Goal: Information Seeking & Learning: Learn about a topic

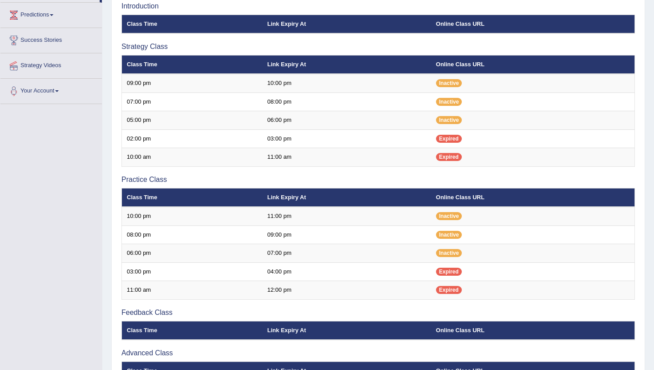
scroll to position [142, 0]
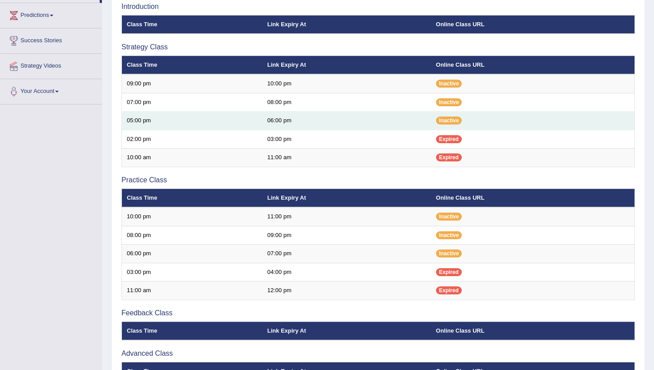
click at [128, 120] on td "05:00 pm" at bounding box center [192, 121] width 141 height 19
click at [159, 126] on td "05:00 pm" at bounding box center [192, 121] width 141 height 19
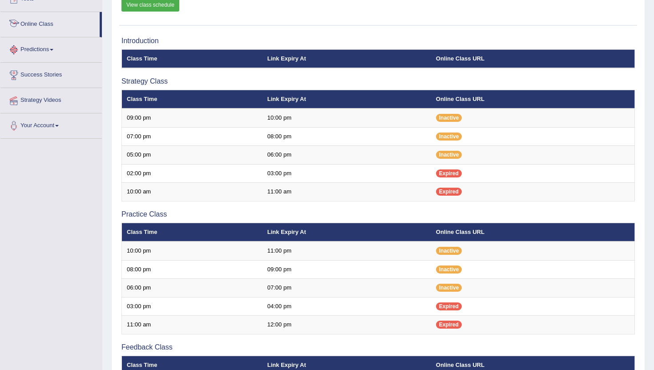
scroll to position [107, 0]
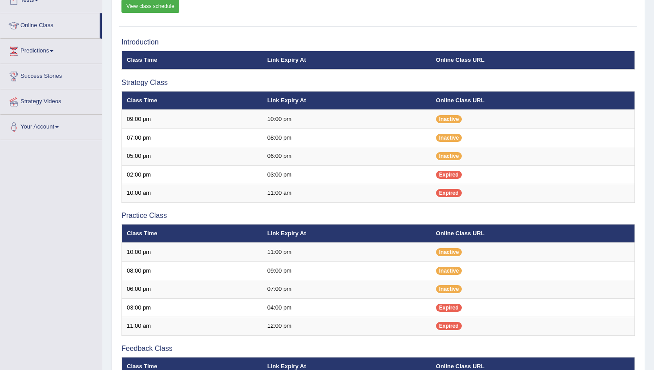
click at [41, 23] on link "Online Class" at bounding box center [49, 24] width 99 height 22
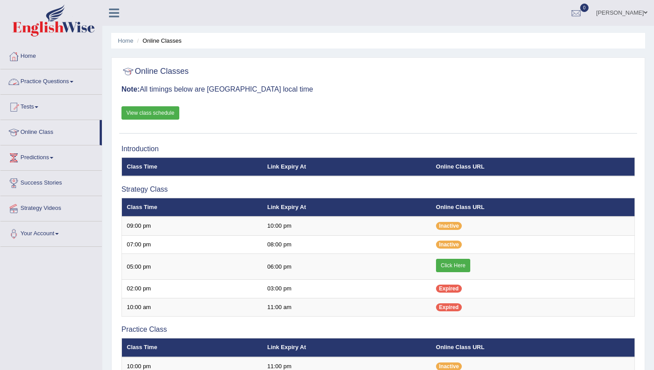
click at [35, 85] on link "Practice Questions" at bounding box center [50, 80] width 101 height 22
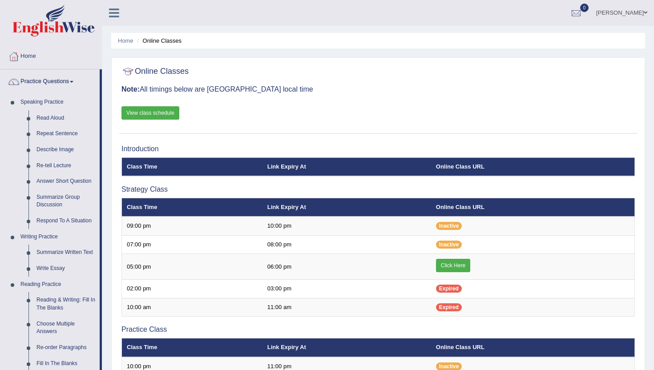
click at [169, 112] on link "View class schedule" at bounding box center [150, 112] width 58 height 13
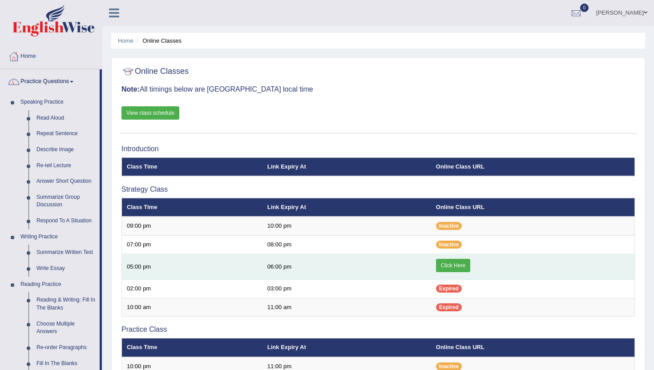
click at [461, 265] on link "Click Here" at bounding box center [453, 265] width 34 height 13
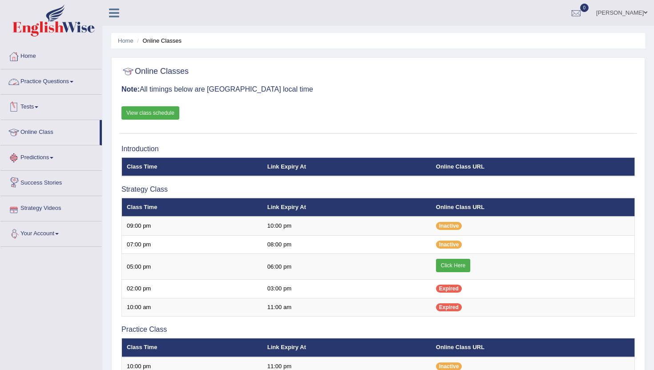
click at [27, 82] on link "Practice Questions" at bounding box center [50, 80] width 101 height 22
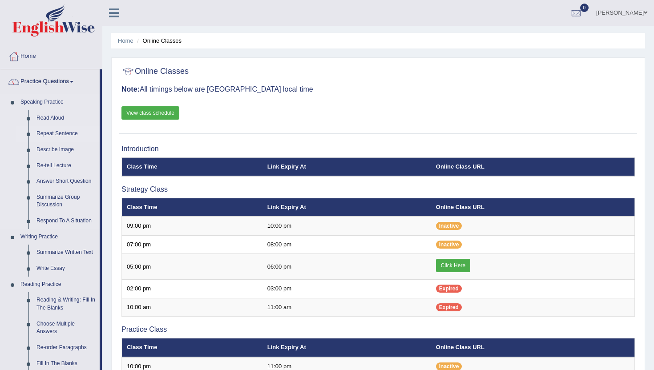
click at [63, 133] on link "Repeat Sentence" at bounding box center [65, 134] width 67 height 16
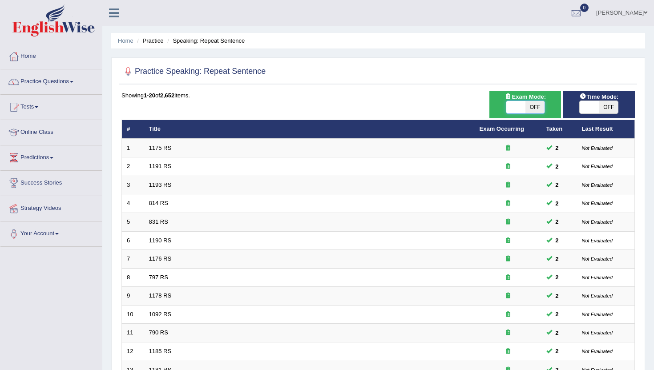
click at [513, 109] on span at bounding box center [515, 107] width 19 height 12
checkbox input "true"
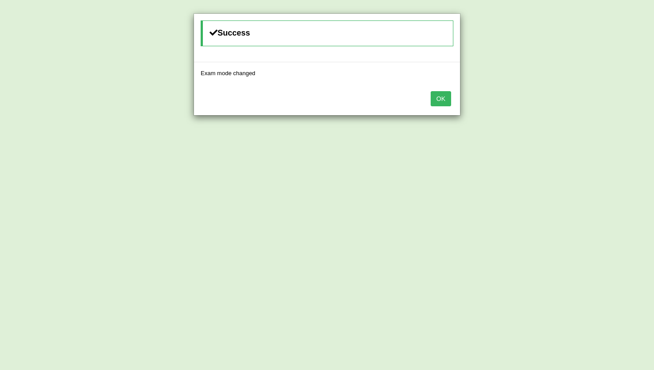
click at [440, 95] on button "OK" at bounding box center [440, 98] width 20 height 15
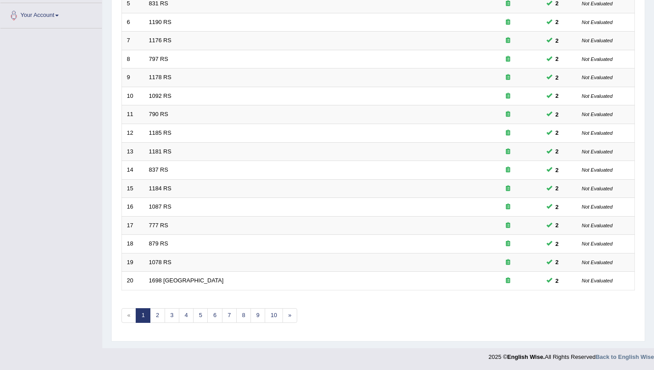
scroll to position [219, 0]
click at [279, 315] on link "10" at bounding box center [274, 315] width 18 height 15
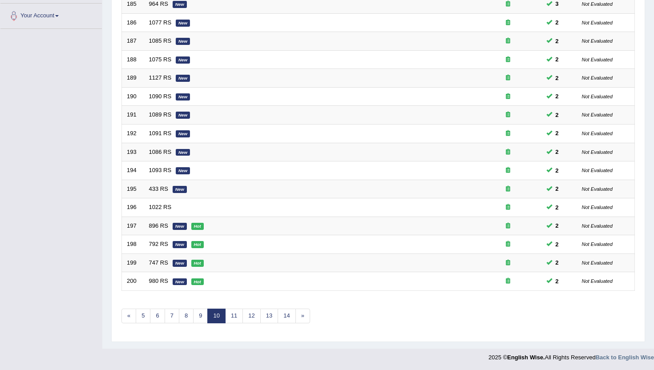
scroll to position [219, 0]
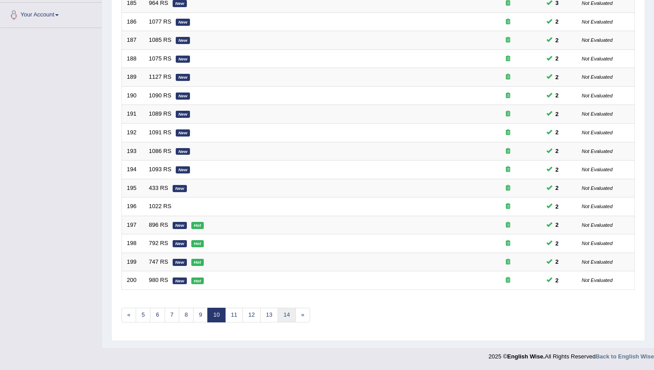
click at [292, 310] on link "14" at bounding box center [286, 315] width 18 height 15
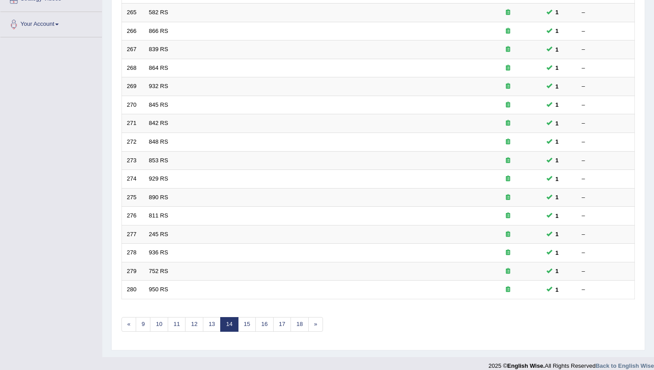
scroll to position [219, 0]
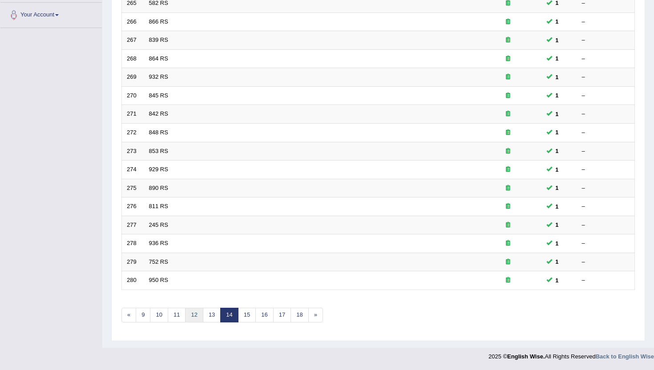
click at [197, 313] on link "12" at bounding box center [194, 315] width 18 height 15
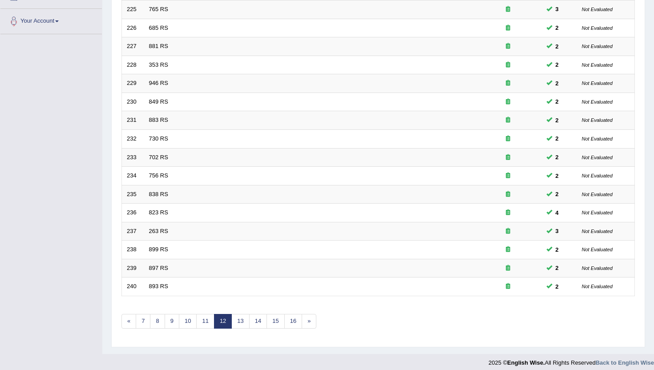
scroll to position [219, 0]
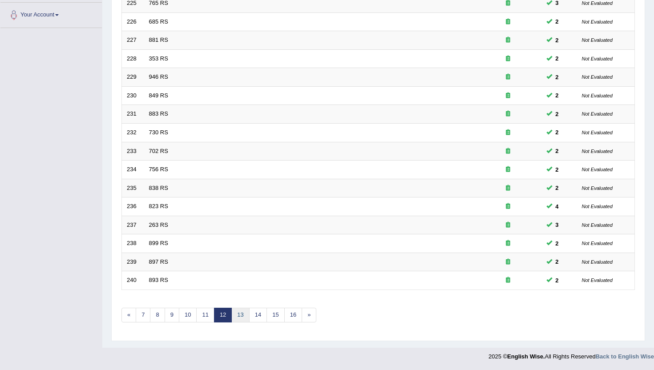
click at [239, 315] on link "13" at bounding box center [240, 315] width 18 height 15
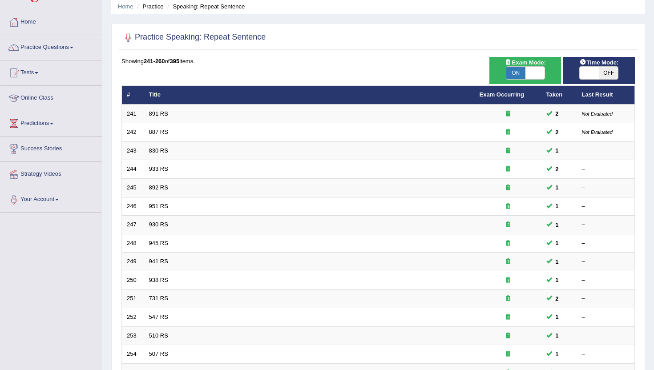
scroll to position [36, 0]
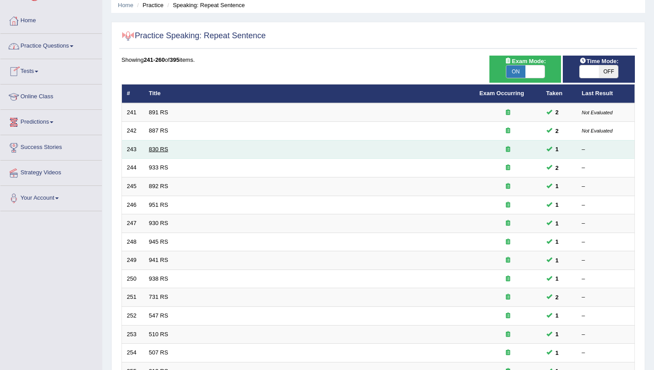
click at [157, 149] on link "830 RS" at bounding box center [158, 149] width 19 height 7
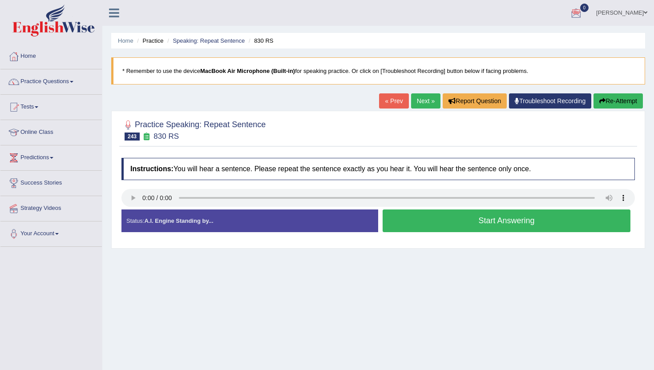
click at [50, 84] on link "Practice Questions" at bounding box center [50, 80] width 101 height 22
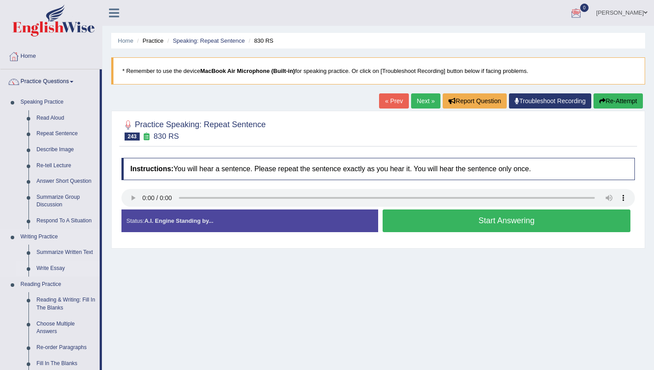
click at [48, 271] on link "Write Essay" at bounding box center [65, 269] width 67 height 16
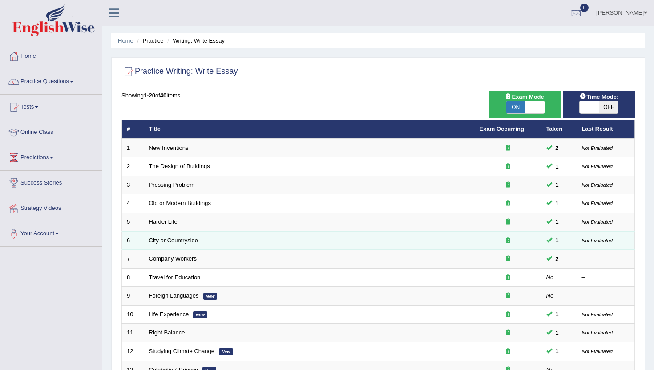
click at [185, 240] on link "City or Countryside" at bounding box center [173, 240] width 49 height 7
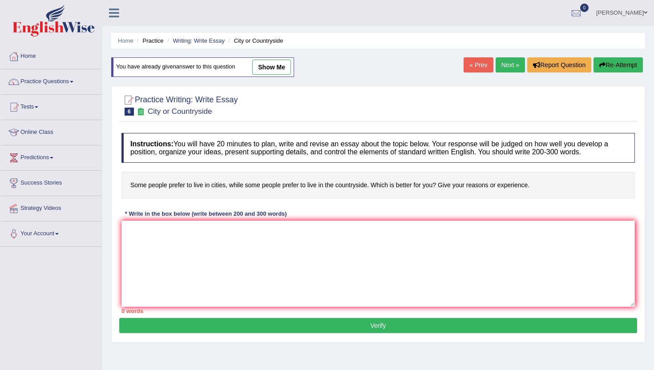
drag, startPoint x: 133, startPoint y: 189, endPoint x: 244, endPoint y: 178, distance: 111.2
click at [244, 178] on h4 "Some people prefer to live in cities, while some people prefer to live in the c…" at bounding box center [377, 185] width 513 height 27
drag, startPoint x: 129, startPoint y: 184, endPoint x: 154, endPoint y: 185, distance: 25.4
click at [154, 185] on h4 "Some people prefer to live in cities, while some people prefer to live in the c…" at bounding box center [377, 185] width 513 height 27
click at [154, 183] on h4 "Some people prefer to live in cities, while some people prefer to live in the c…" at bounding box center [377, 185] width 513 height 27
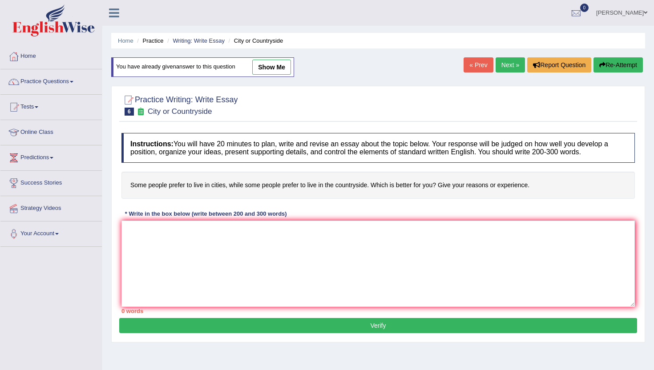
click at [154, 183] on h4 "Some people prefer to live in cities, while some people prefer to live in the c…" at bounding box center [377, 185] width 513 height 27
click at [150, 117] on div at bounding box center [377, 104] width 513 height 27
click at [150, 113] on small "City or Countryside" at bounding box center [180, 111] width 64 height 8
click at [54, 80] on link "Practice Questions" at bounding box center [50, 80] width 101 height 22
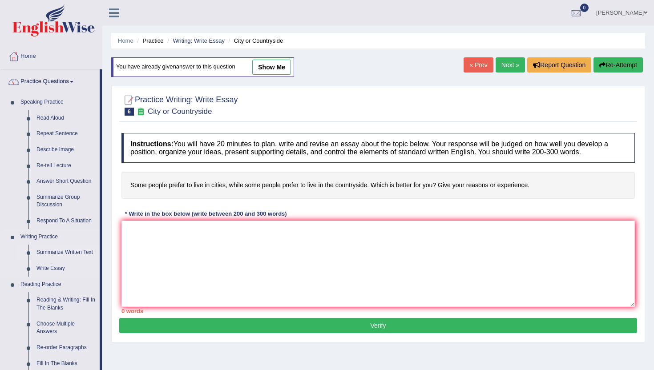
click at [64, 257] on link "Summarize Written Text" at bounding box center [65, 253] width 67 height 16
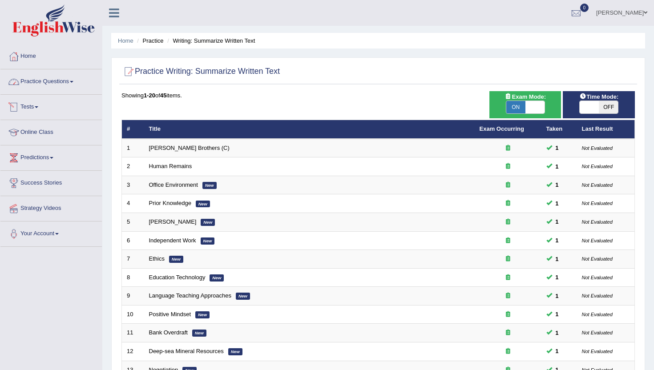
click at [36, 86] on link "Practice Questions" at bounding box center [50, 80] width 101 height 22
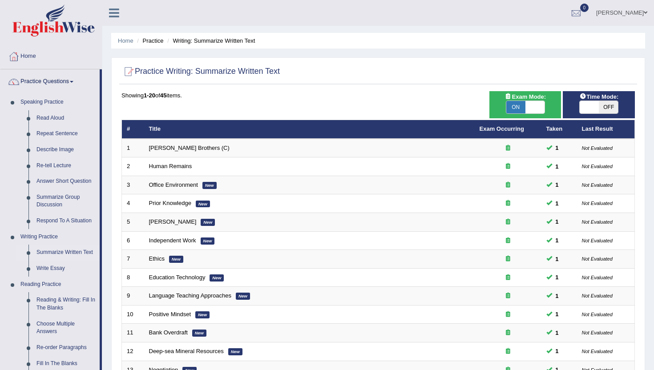
click at [120, 365] on div "Time Mode: ON OFF Exam Mode: ON OFF Showing 1-20 of 45 items. # Title Exam Occu…" at bounding box center [378, 323] width 518 height 464
click at [58, 303] on link "Reading & Writing: Fill In The Blanks" at bounding box center [65, 304] width 67 height 24
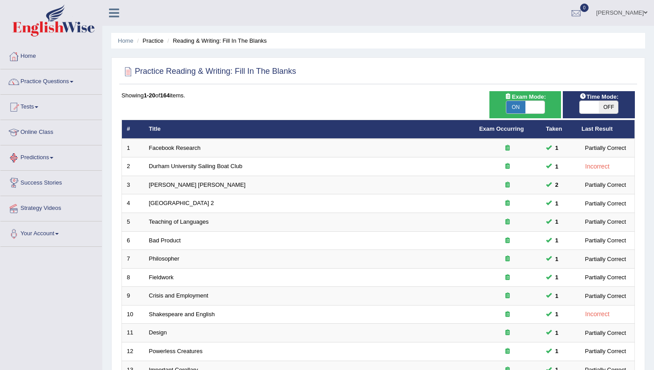
click at [211, 41] on li "Reading & Writing: Fill In The Blanks" at bounding box center [215, 40] width 101 height 8
click at [215, 71] on h2 "Practice Reading & Writing: Fill In The Blanks" at bounding box center [208, 71] width 175 height 13
click at [139, 73] on h2 "Practice Reading & Writing: Fill In The Blanks" at bounding box center [208, 71] width 175 height 13
click at [224, 72] on h2 "Practice Reading & Writing: Fill In The Blanks" at bounding box center [208, 71] width 175 height 13
click at [214, 72] on h2 "Practice Reading & Writing: Fill In The Blanks" at bounding box center [208, 71] width 175 height 13
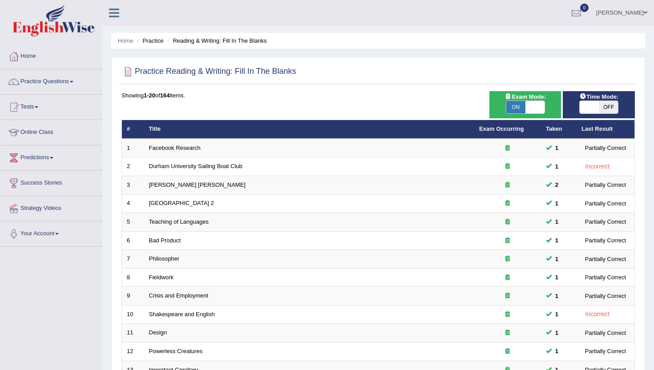
click at [203, 47] on ul "Home Practice Reading & Writing: Fill In The Blanks" at bounding box center [378, 41] width 534 height 16
click at [203, 45] on ul "Home Practice Reading & Writing: Fill In The Blanks" at bounding box center [378, 41] width 534 height 16
click at [203, 41] on li "Reading & Writing: Fill In The Blanks" at bounding box center [215, 40] width 101 height 8
click at [151, 43] on li "Practice" at bounding box center [149, 40] width 28 height 8
click at [130, 39] on link "Home" at bounding box center [126, 40] width 16 height 7
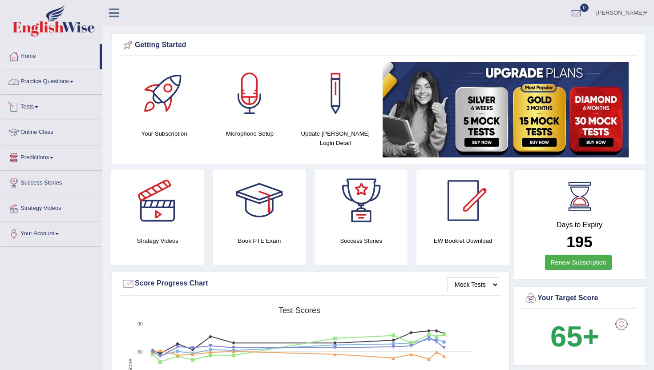
click at [64, 82] on link "Practice Questions" at bounding box center [50, 80] width 101 height 22
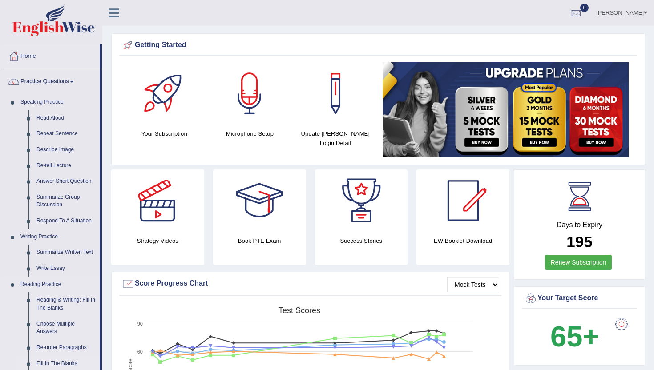
click at [70, 363] on link "Fill In The Blanks" at bounding box center [65, 364] width 67 height 16
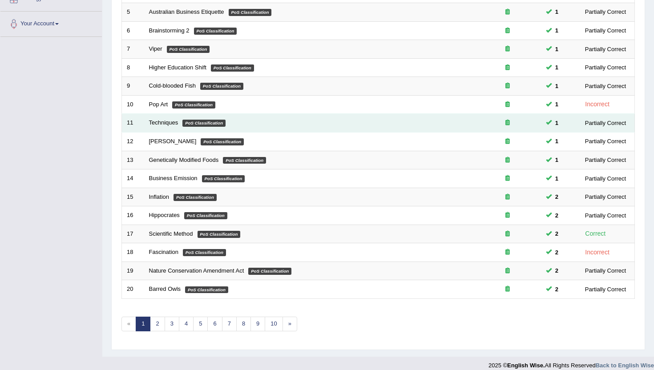
scroll to position [219, 0]
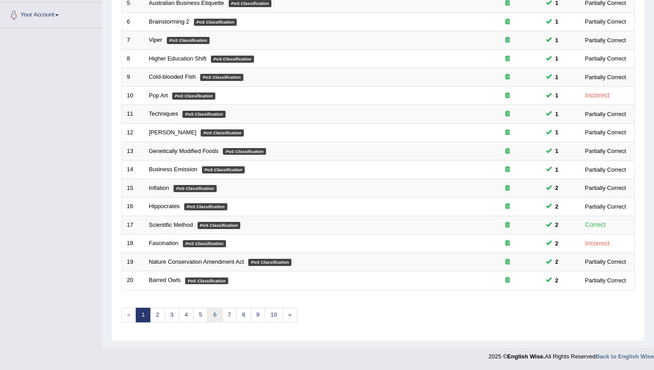
click at [217, 310] on link "6" at bounding box center [214, 315] width 15 height 15
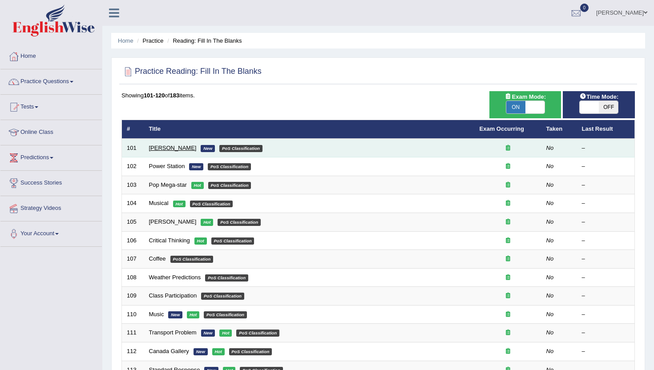
click at [168, 145] on link "[PERSON_NAME]" at bounding box center [173, 148] width 48 height 7
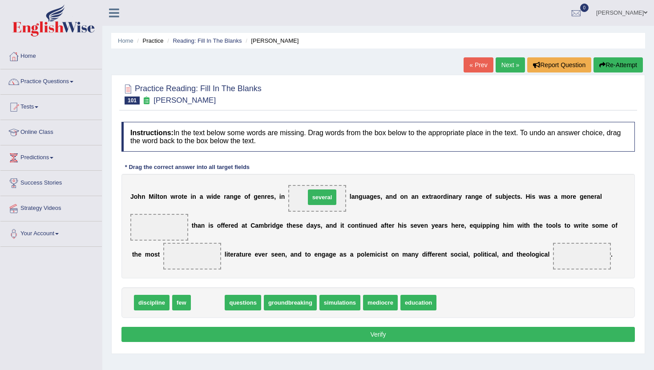
drag, startPoint x: 201, startPoint y: 306, endPoint x: 315, endPoint y: 201, distance: 154.5
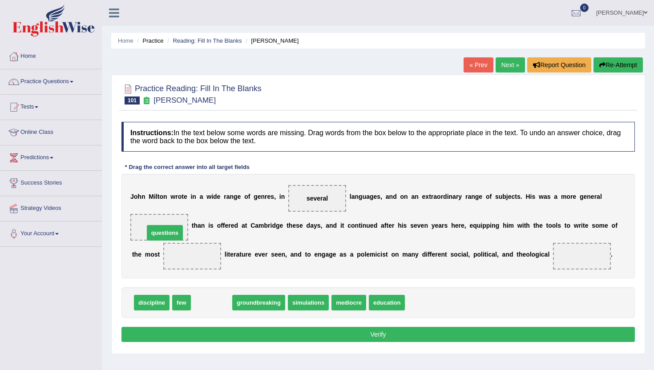
drag, startPoint x: 208, startPoint y: 306, endPoint x: 161, endPoint y: 237, distance: 84.0
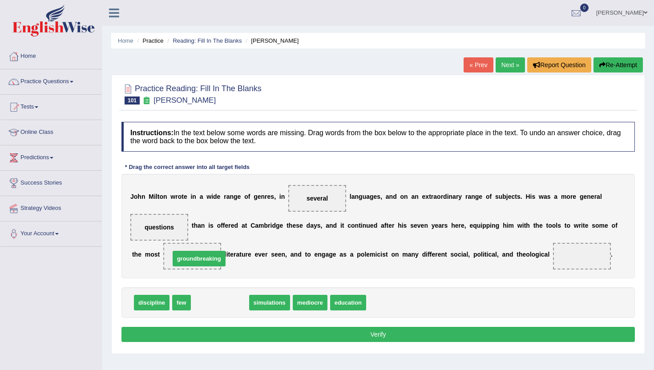
drag, startPoint x: 217, startPoint y: 303, endPoint x: 194, endPoint y: 259, distance: 49.1
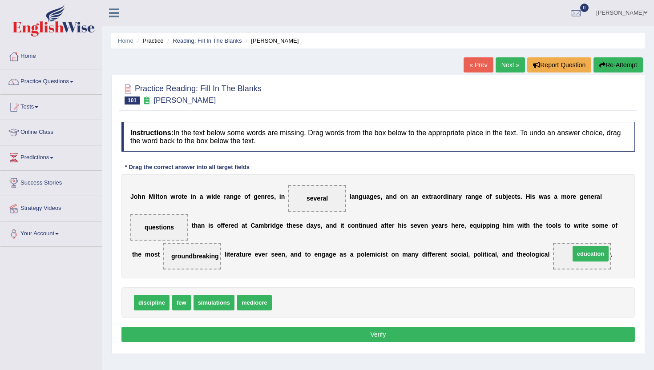
drag, startPoint x: 282, startPoint y: 307, endPoint x: 578, endPoint y: 257, distance: 299.5
drag, startPoint x: 575, startPoint y: 255, endPoint x: 274, endPoint y: 317, distance: 307.9
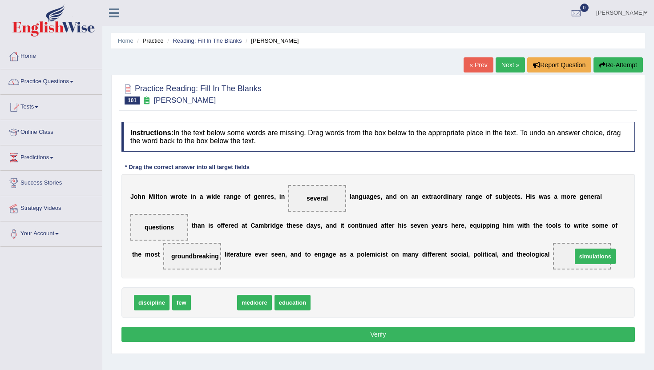
drag, startPoint x: 205, startPoint y: 305, endPoint x: 580, endPoint y: 260, distance: 377.6
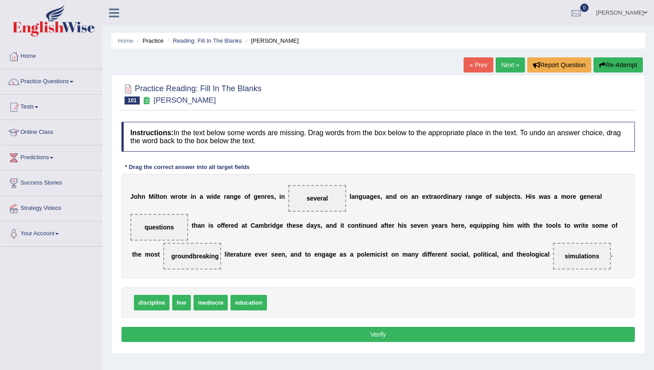
click at [514, 331] on button "Verify" at bounding box center [377, 334] width 513 height 15
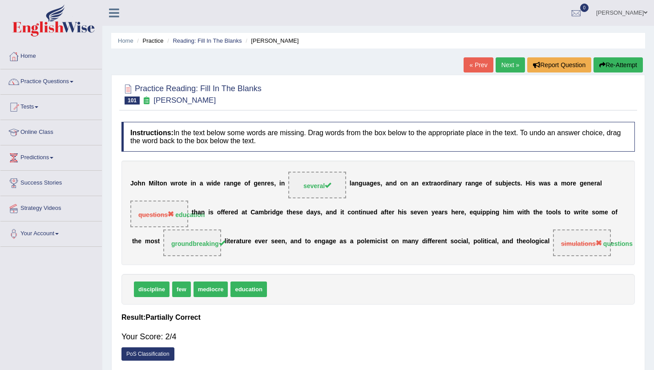
click at [503, 68] on link "Next »" at bounding box center [509, 64] width 29 height 15
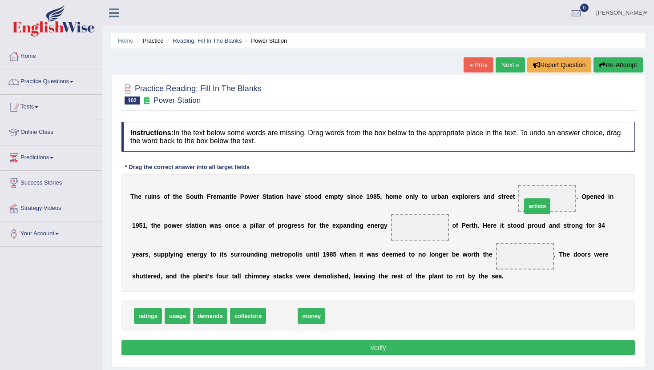
drag, startPoint x: 282, startPoint y: 322, endPoint x: 537, endPoint y: 211, distance: 278.2
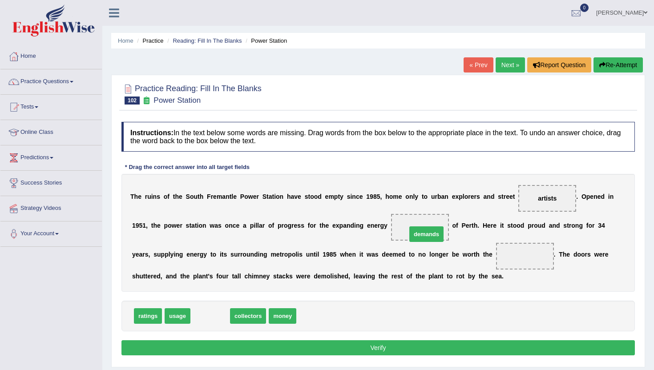
drag, startPoint x: 217, startPoint y: 317, endPoint x: 432, endPoint y: 233, distance: 230.9
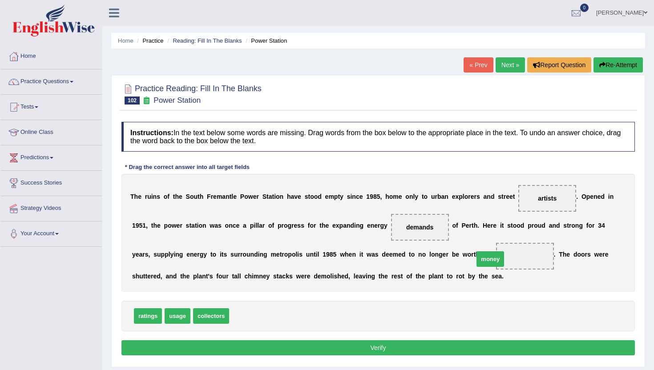
drag, startPoint x: 240, startPoint y: 321, endPoint x: 484, endPoint y: 262, distance: 251.2
drag, startPoint x: 503, startPoint y: 258, endPoint x: 295, endPoint y: 329, distance: 219.7
drag, startPoint x: 169, startPoint y: 318, endPoint x: 490, endPoint y: 258, distance: 326.6
click at [425, 352] on button "Verify" at bounding box center [377, 347] width 513 height 15
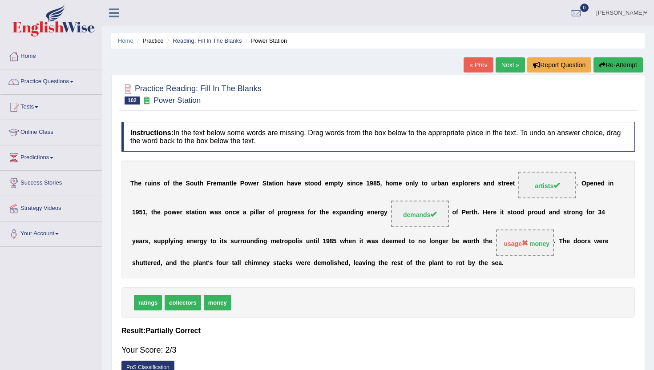
click at [512, 68] on link "Next »" at bounding box center [509, 64] width 29 height 15
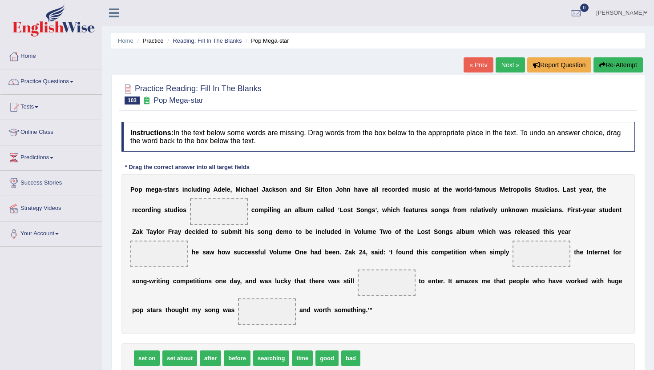
click at [181, 360] on span "set about" at bounding box center [179, 358] width 35 height 16
drag, startPoint x: 181, startPoint y: 361, endPoint x: 225, endPoint y: 217, distance: 150.5
drag, startPoint x: 223, startPoint y: 214, endPoint x: 372, endPoint y: 356, distance: 205.7
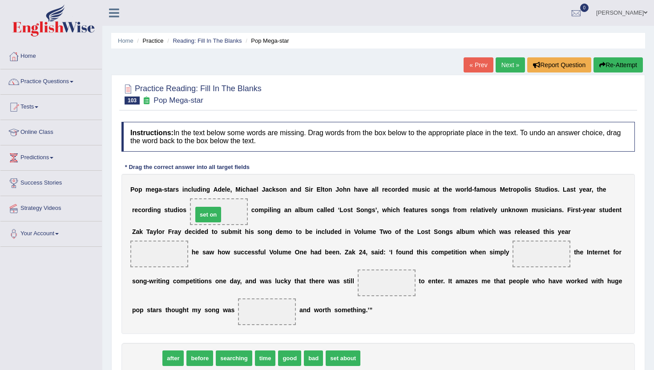
drag, startPoint x: 148, startPoint y: 357, endPoint x: 209, endPoint y: 213, distance: 155.8
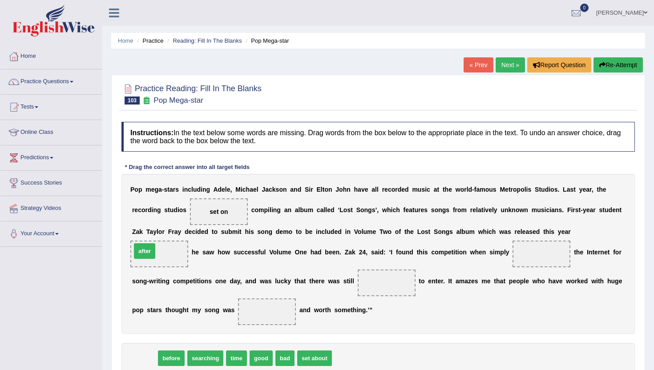
drag, startPoint x: 141, startPoint y: 362, endPoint x: 141, endPoint y: 254, distance: 107.2
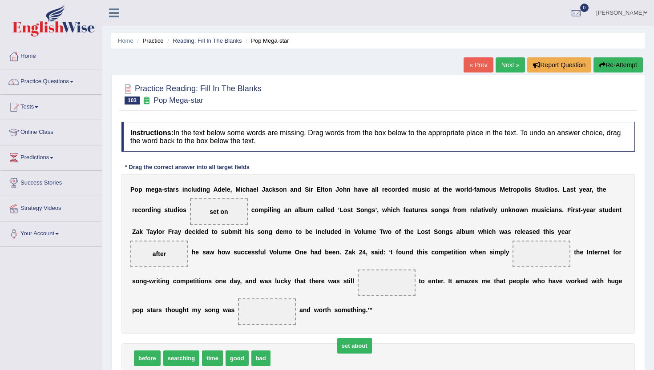
drag, startPoint x: 287, startPoint y: 361, endPoint x: 348, endPoint y: 350, distance: 61.9
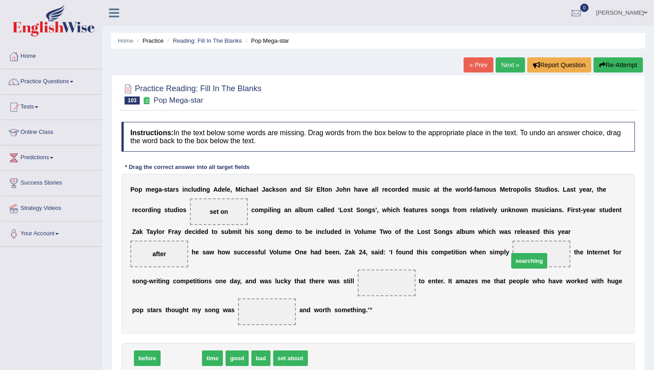
drag, startPoint x: 179, startPoint y: 361, endPoint x: 527, endPoint y: 262, distance: 361.5
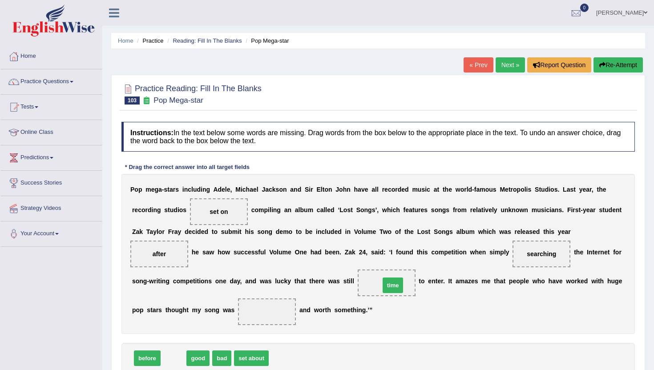
drag, startPoint x: 169, startPoint y: 359, endPoint x: 388, endPoint y: 285, distance: 231.2
drag, startPoint x: 171, startPoint y: 357, endPoint x: 247, endPoint y: 315, distance: 87.0
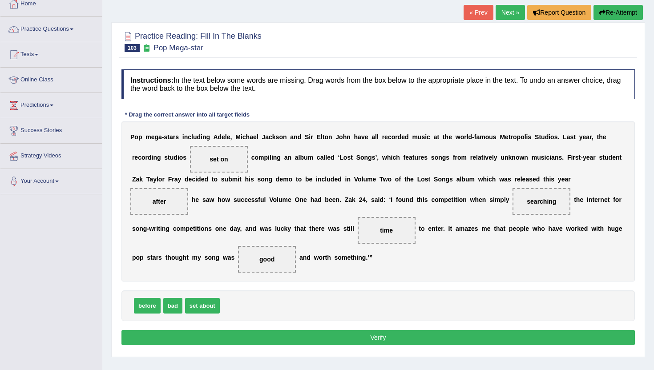
scroll to position [53, 0]
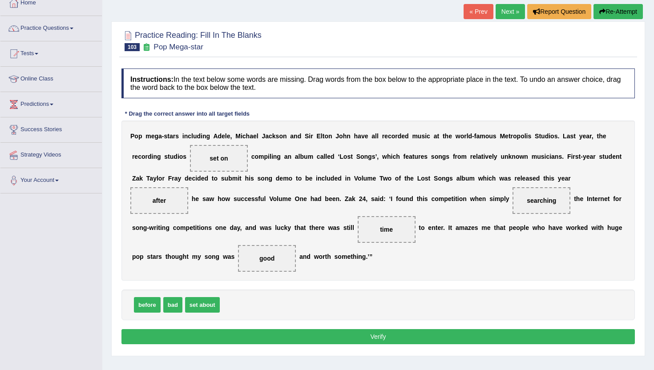
click at [252, 332] on button "Verify" at bounding box center [377, 336] width 513 height 15
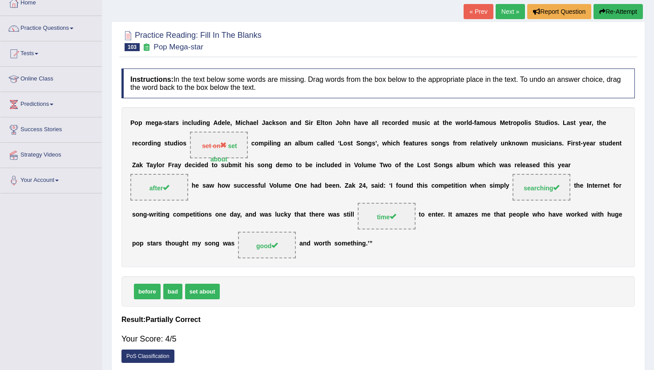
click at [504, 15] on link "Next »" at bounding box center [509, 11] width 29 height 15
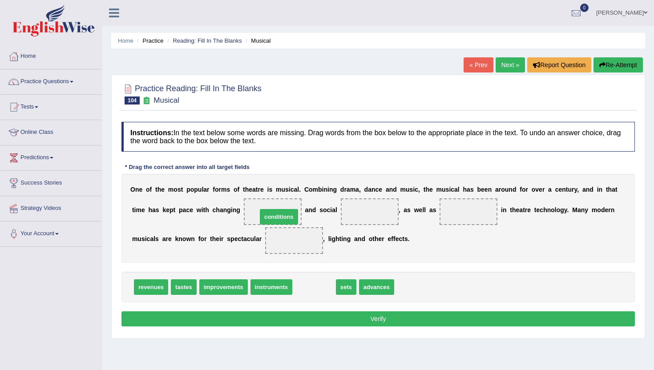
drag, startPoint x: 311, startPoint y: 286, endPoint x: 276, endPoint y: 215, distance: 79.4
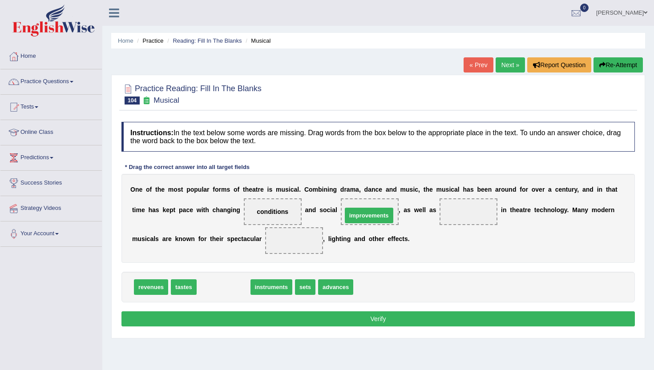
drag, startPoint x: 212, startPoint y: 291, endPoint x: 358, endPoint y: 220, distance: 162.1
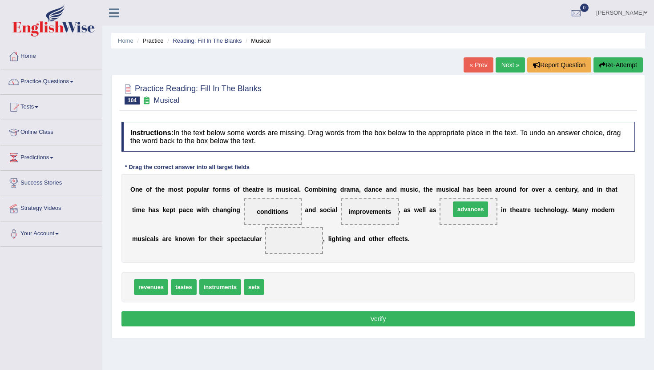
drag, startPoint x: 285, startPoint y: 286, endPoint x: 471, endPoint y: 208, distance: 201.7
click at [485, 258] on div "O n e o f t h e m o s t p o p u l a r f o r m s o f t h e a t r e i s m u s i c…" at bounding box center [377, 218] width 513 height 89
drag, startPoint x: 477, startPoint y: 212, endPoint x: 380, endPoint y: 308, distance: 136.8
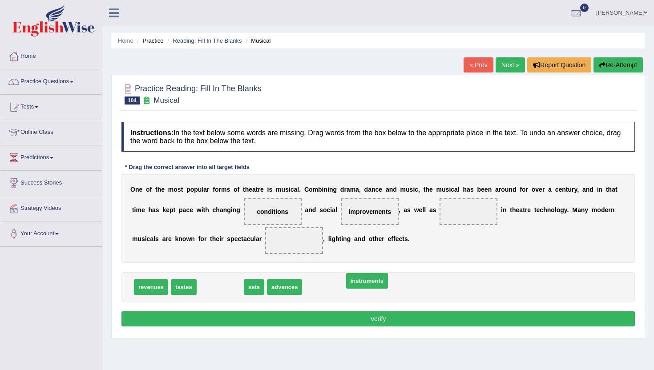
drag, startPoint x: 212, startPoint y: 289, endPoint x: 346, endPoint y: 287, distance: 134.3
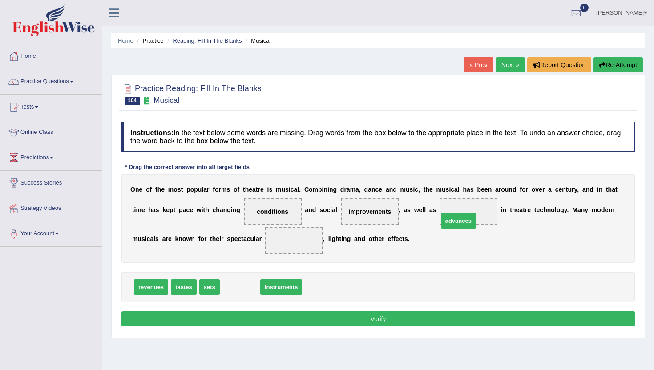
drag, startPoint x: 237, startPoint y: 289, endPoint x: 455, endPoint y: 218, distance: 229.6
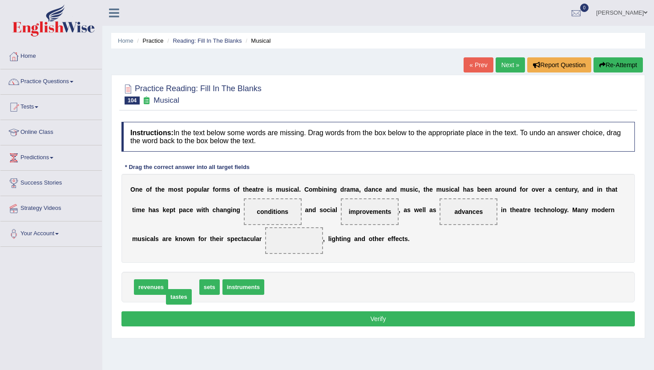
drag, startPoint x: 180, startPoint y: 289, endPoint x: 177, endPoint y: 297, distance: 9.2
click at [209, 289] on span "instruments" at bounding box center [215, 287] width 42 height 16
drag, startPoint x: 208, startPoint y: 289, endPoint x: 286, endPoint y: 246, distance: 89.4
click at [314, 317] on button "Verify" at bounding box center [377, 318] width 513 height 15
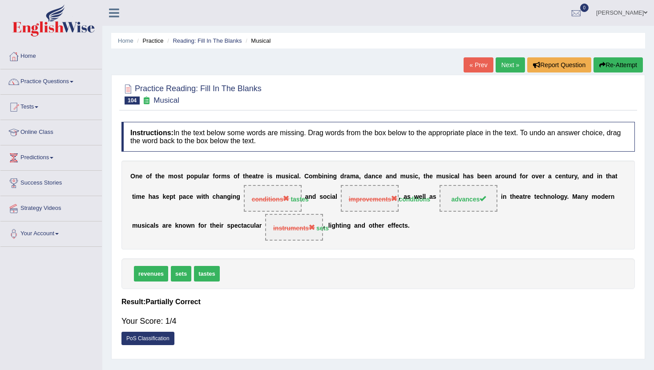
click at [507, 64] on link "Next »" at bounding box center [509, 64] width 29 height 15
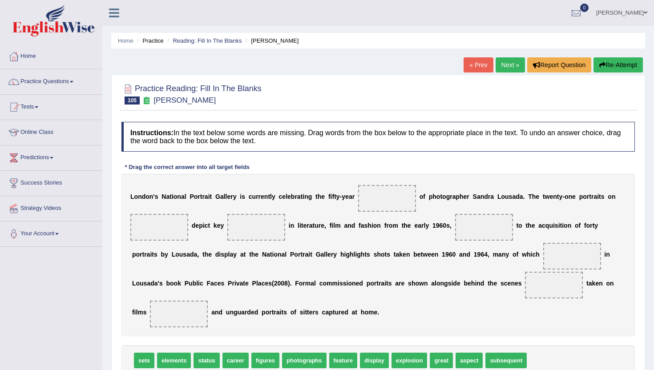
scroll to position [18, 0]
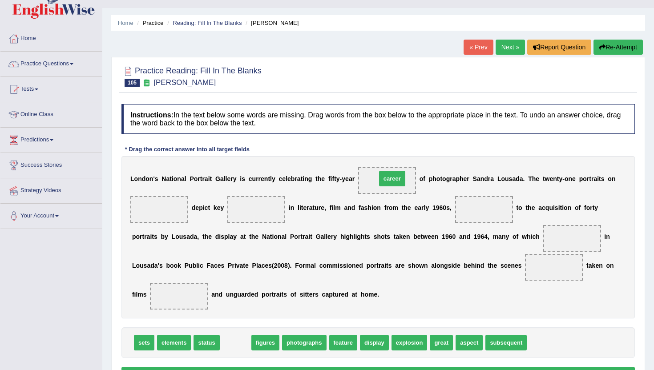
drag, startPoint x: 236, startPoint y: 343, endPoint x: 393, endPoint y: 178, distance: 227.4
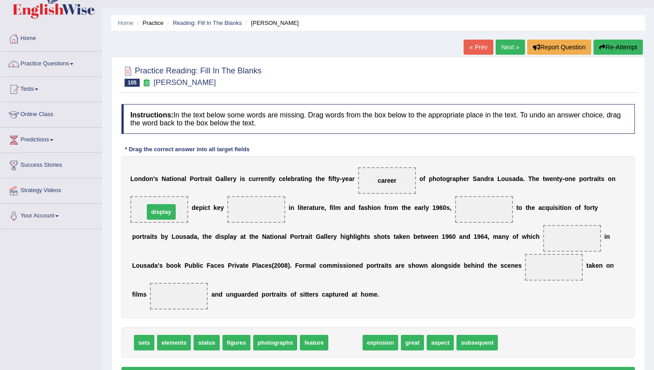
drag, startPoint x: 347, startPoint y: 345, endPoint x: 163, endPoint y: 214, distance: 225.8
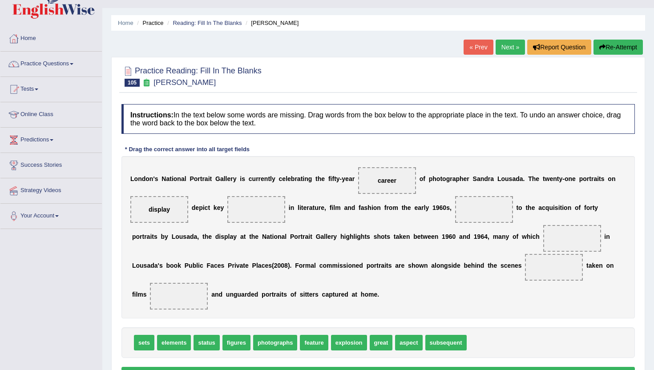
click at [175, 346] on span "elements" at bounding box center [174, 343] width 34 height 16
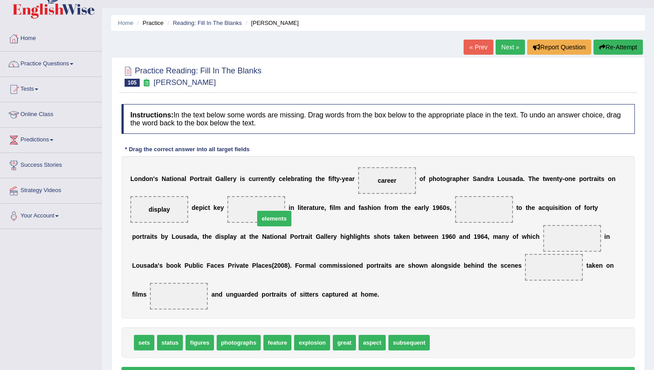
drag, startPoint x: 449, startPoint y: 344, endPoint x: 273, endPoint y: 220, distance: 214.7
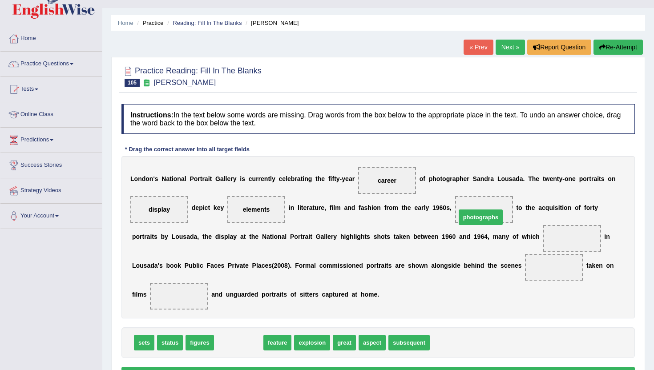
drag, startPoint x: 233, startPoint y: 346, endPoint x: 475, endPoint y: 221, distance: 272.5
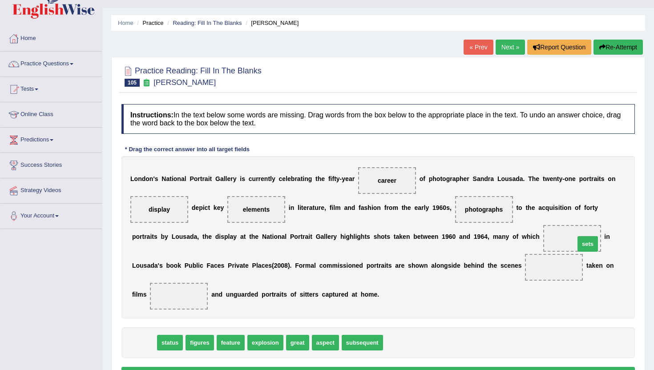
drag, startPoint x: 140, startPoint y: 349, endPoint x: 583, endPoint y: 252, distance: 453.9
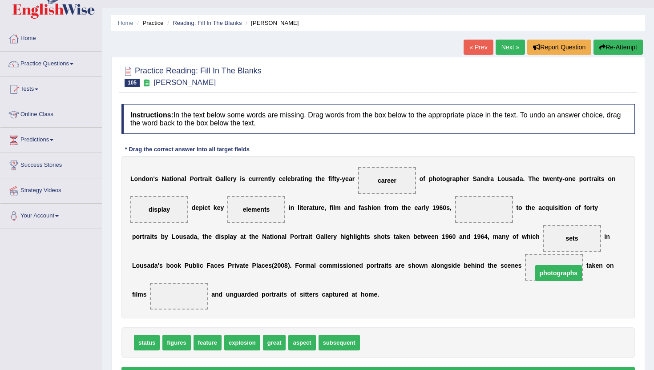
drag, startPoint x: 481, startPoint y: 211, endPoint x: 553, endPoint y: 273, distance: 95.2
drag, startPoint x: 174, startPoint y: 348, endPoint x: 472, endPoint y: 209, distance: 328.7
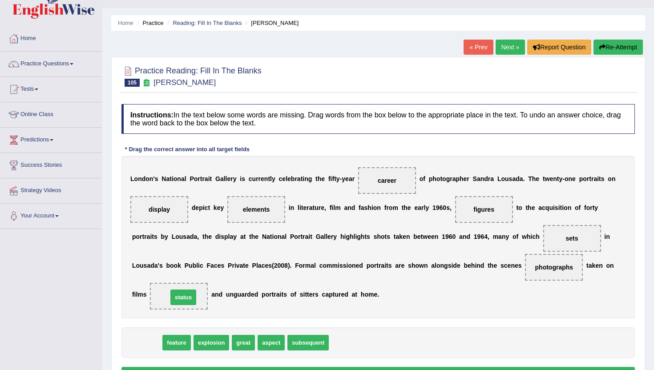
drag, startPoint x: 145, startPoint y: 345, endPoint x: 181, endPoint y: 300, distance: 58.2
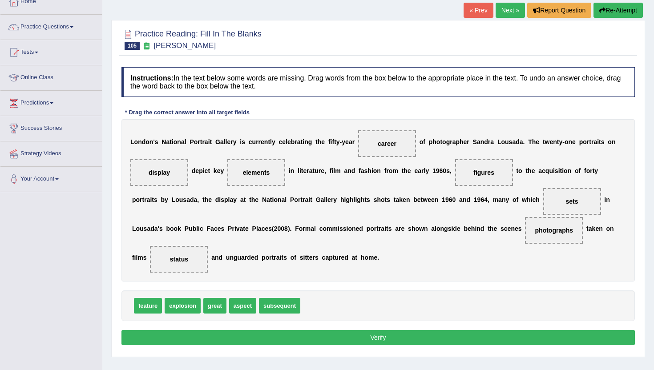
scroll to position [71, 0]
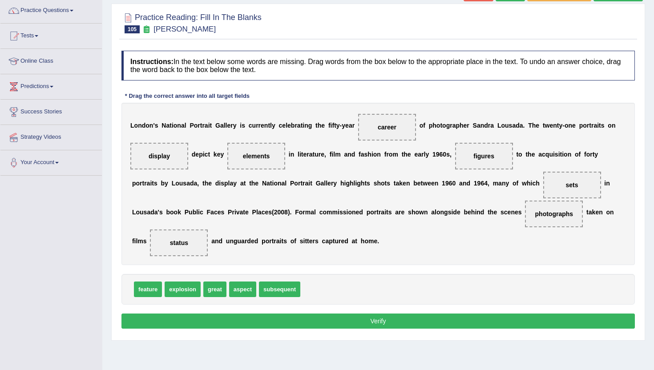
click at [323, 322] on button "Verify" at bounding box center [377, 321] width 513 height 15
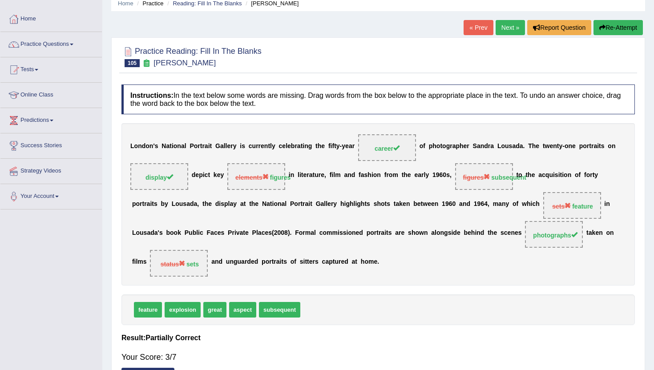
scroll to position [36, 0]
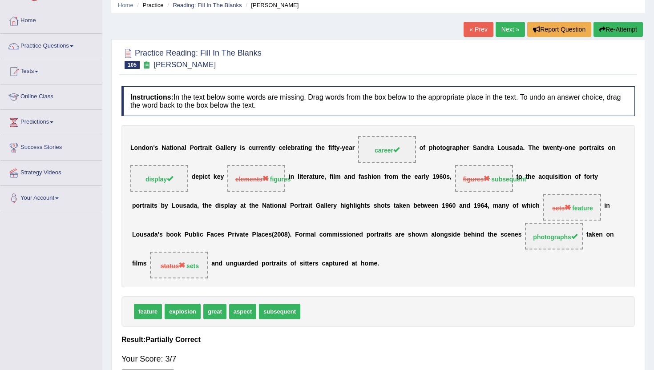
click at [509, 29] on link "Next »" at bounding box center [509, 29] width 29 height 15
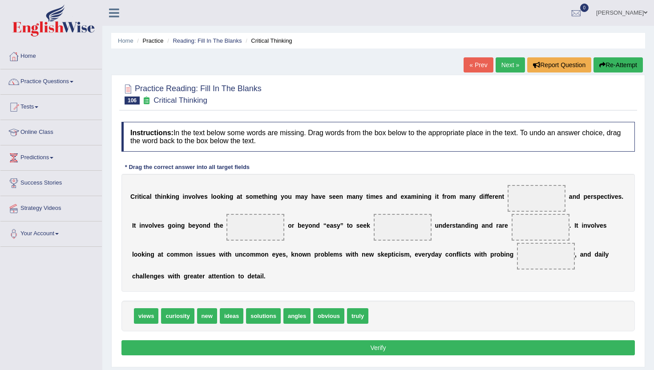
click at [143, 320] on span "views" at bounding box center [146, 316] width 24 height 16
drag, startPoint x: 295, startPoint y: 318, endPoint x: 540, endPoint y: 208, distance: 268.5
drag, startPoint x: 540, startPoint y: 229, endPoint x: 535, endPoint y: 202, distance: 28.1
drag, startPoint x: 172, startPoint y: 318, endPoint x: 245, endPoint y: 230, distance: 114.3
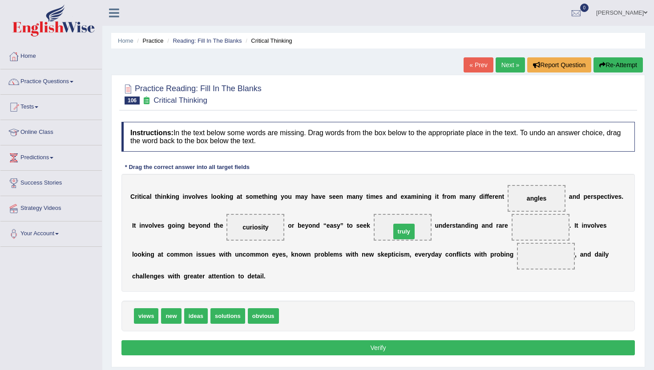
drag, startPoint x: 290, startPoint y: 318, endPoint x: 402, endPoint y: 233, distance: 140.0
click at [193, 318] on span "ideas" at bounding box center [196, 316] width 24 height 16
drag, startPoint x: 227, startPoint y: 318, endPoint x: 529, endPoint y: 233, distance: 313.4
drag, startPoint x: 539, startPoint y: 226, endPoint x: 539, endPoint y: 255, distance: 28.5
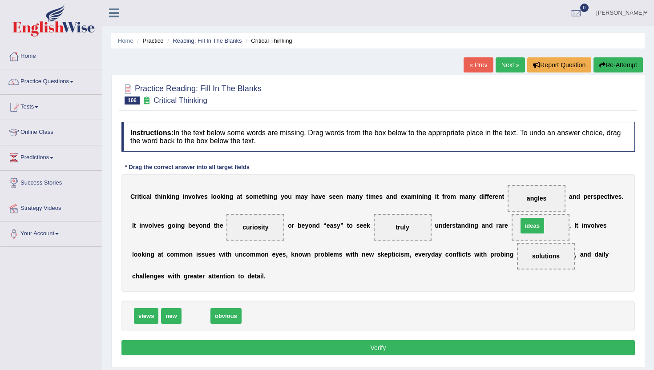
drag, startPoint x: 191, startPoint y: 318, endPoint x: 527, endPoint y: 227, distance: 348.1
click at [390, 348] on button "Verify" at bounding box center [377, 347] width 513 height 15
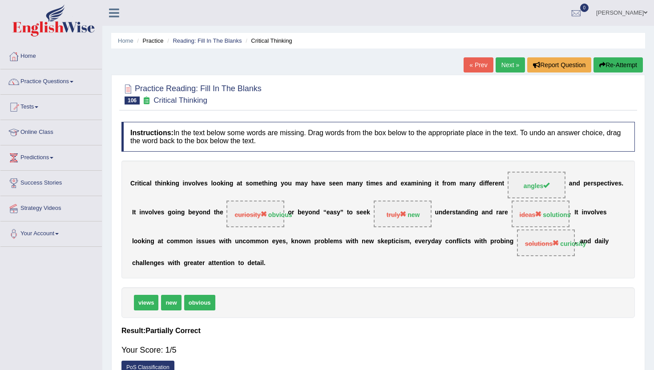
click at [506, 71] on link "Next »" at bounding box center [509, 64] width 29 height 15
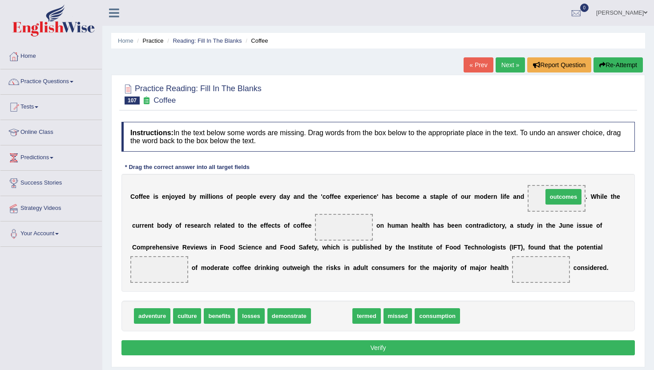
drag, startPoint x: 320, startPoint y: 315, endPoint x: 551, endPoint y: 197, distance: 258.9
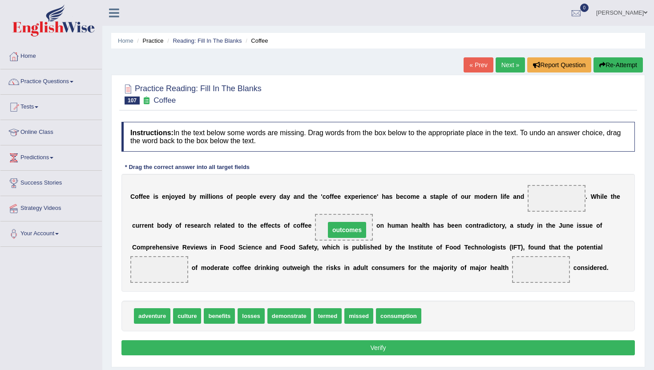
drag, startPoint x: 551, startPoint y: 197, endPoint x: 341, endPoint y: 229, distance: 211.8
drag, startPoint x: 341, startPoint y: 229, endPoint x: 545, endPoint y: 201, distance: 206.0
drag, startPoint x: 389, startPoint y: 317, endPoint x: 340, endPoint y: 228, distance: 101.5
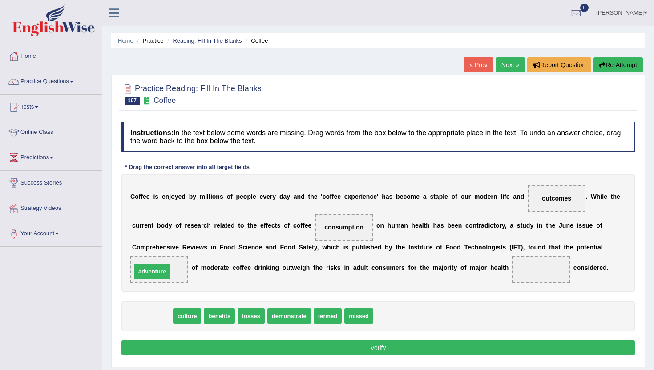
drag, startPoint x: 150, startPoint y: 318, endPoint x: 151, endPoint y: 273, distance: 44.9
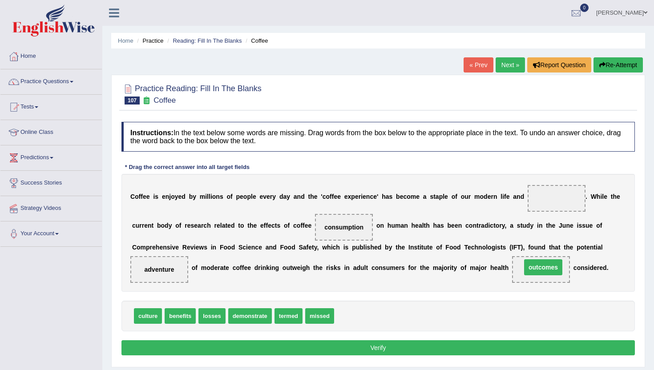
drag, startPoint x: 554, startPoint y: 197, endPoint x: 540, endPoint y: 267, distance: 71.3
drag, startPoint x: 179, startPoint y: 321, endPoint x: 555, endPoint y: 205, distance: 393.2
click at [478, 350] on button "Verify" at bounding box center [377, 347] width 513 height 15
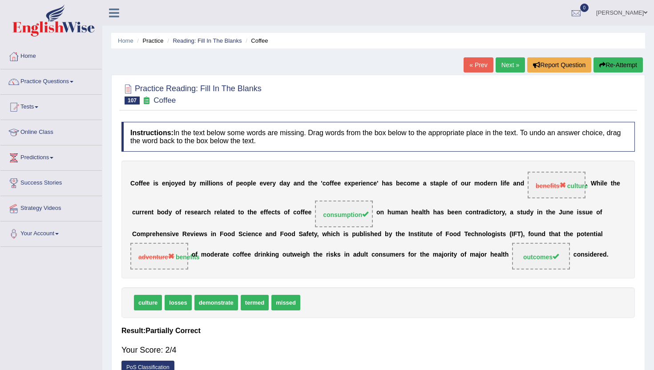
click at [505, 68] on link "Next »" at bounding box center [509, 64] width 29 height 15
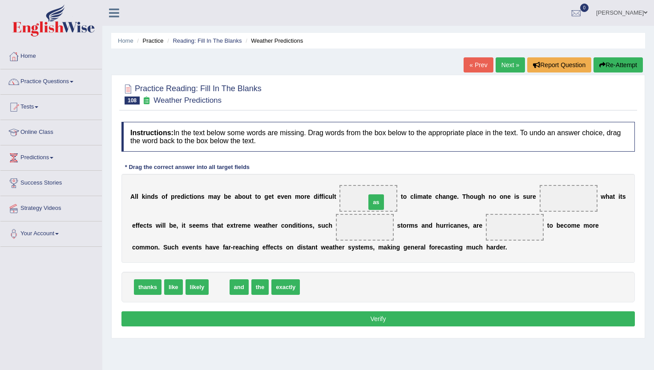
drag, startPoint x: 219, startPoint y: 291, endPoint x: 376, endPoint y: 206, distance: 178.5
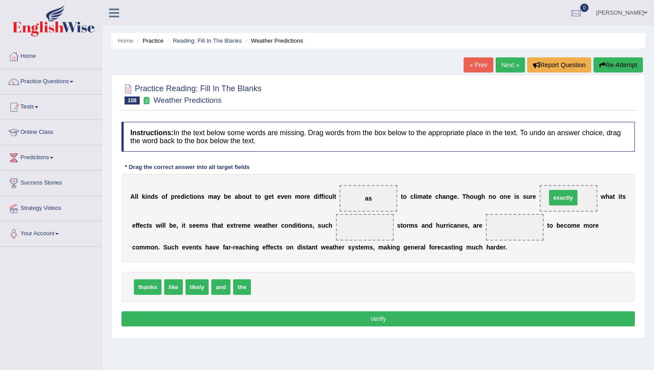
drag, startPoint x: 261, startPoint y: 291, endPoint x: 556, endPoint y: 202, distance: 308.5
drag, startPoint x: 172, startPoint y: 285, endPoint x: 374, endPoint y: 227, distance: 210.4
drag, startPoint x: 170, startPoint y: 286, endPoint x: 516, endPoint y: 229, distance: 350.6
click at [231, 320] on button "Verify" at bounding box center [377, 318] width 513 height 15
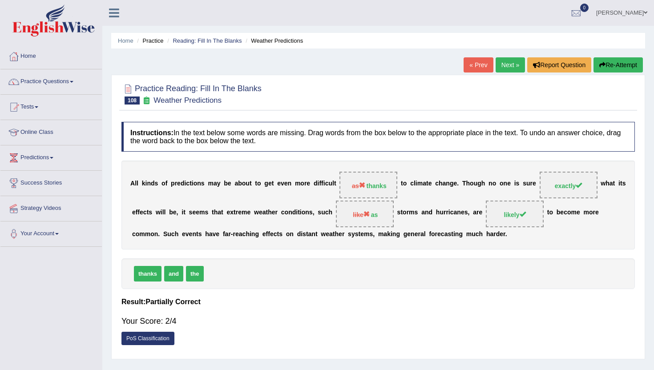
click at [509, 67] on link "Next »" at bounding box center [509, 64] width 29 height 15
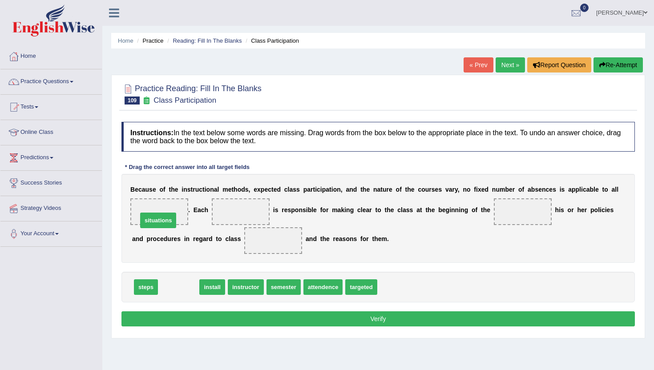
drag, startPoint x: 181, startPoint y: 287, endPoint x: 161, endPoint y: 219, distance: 71.5
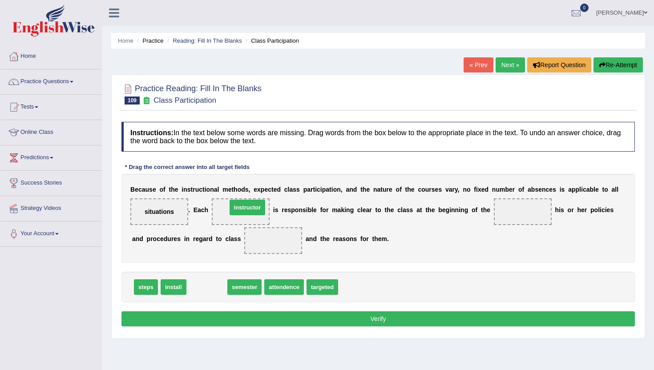
drag, startPoint x: 204, startPoint y: 289, endPoint x: 243, endPoint y: 210, distance: 88.5
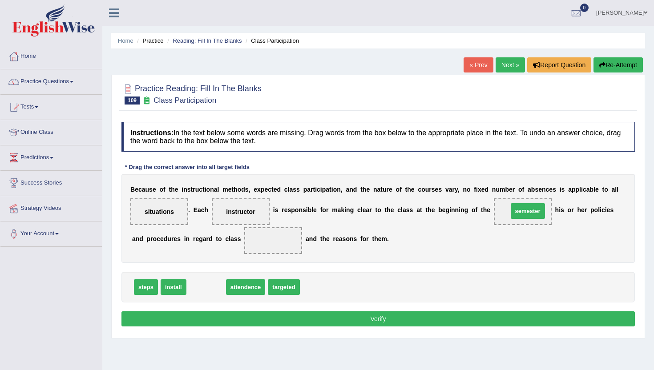
drag, startPoint x: 204, startPoint y: 289, endPoint x: 527, endPoint y: 212, distance: 331.9
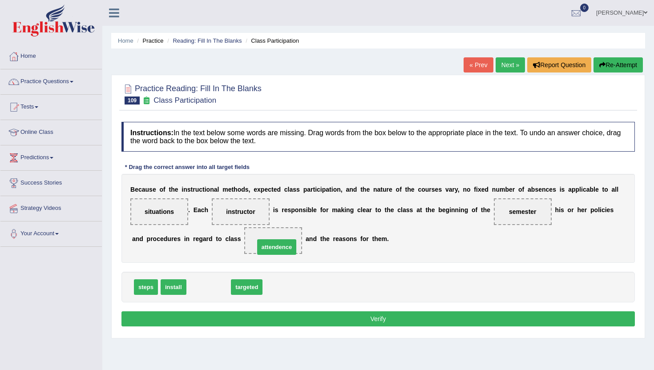
drag, startPoint x: 205, startPoint y: 291, endPoint x: 271, endPoint y: 247, distance: 79.4
click at [270, 324] on button "Verify" at bounding box center [377, 318] width 513 height 15
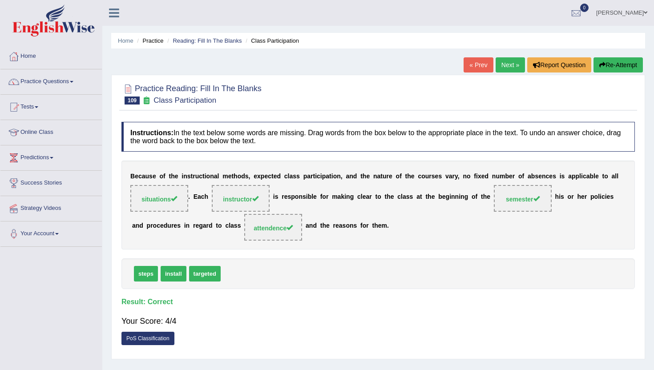
click at [509, 60] on link "Next »" at bounding box center [509, 64] width 29 height 15
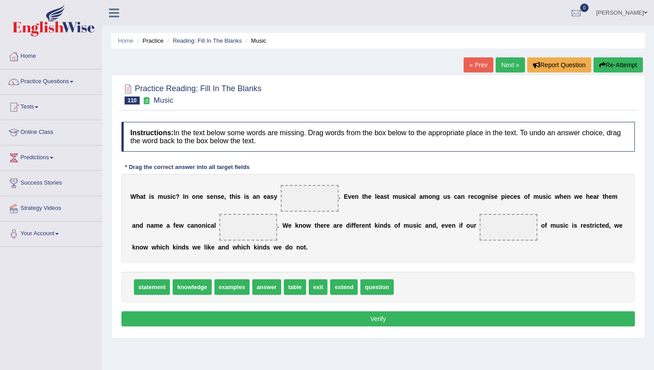
click at [268, 286] on span "answer" at bounding box center [266, 287] width 29 height 16
drag, startPoint x: 386, startPoint y: 289, endPoint x: 319, endPoint y: 201, distance: 110.0
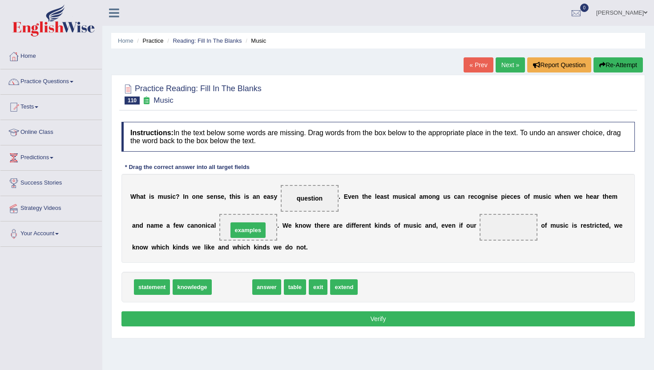
drag, startPoint x: 233, startPoint y: 288, endPoint x: 249, endPoint y: 231, distance: 59.1
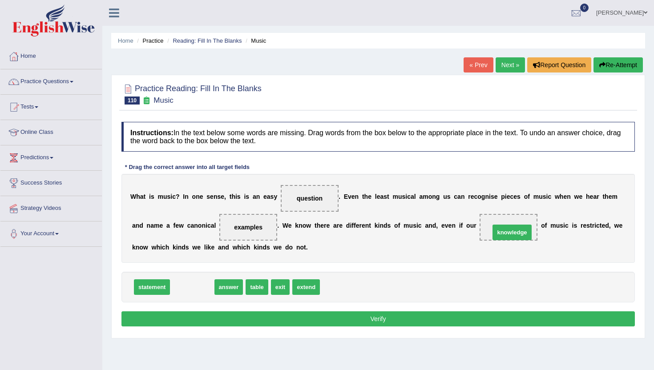
drag, startPoint x: 188, startPoint y: 289, endPoint x: 507, endPoint y: 232, distance: 324.7
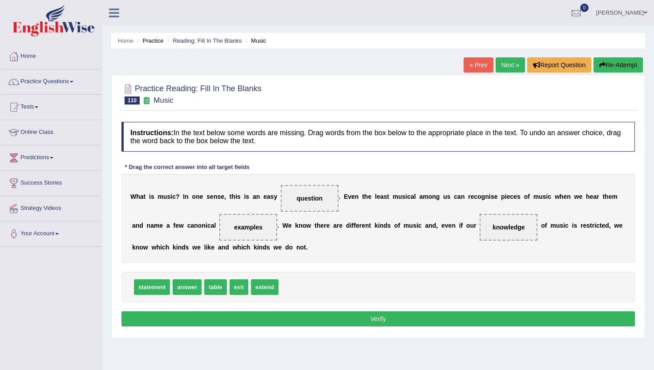
click at [412, 313] on button "Verify" at bounding box center [377, 318] width 513 height 15
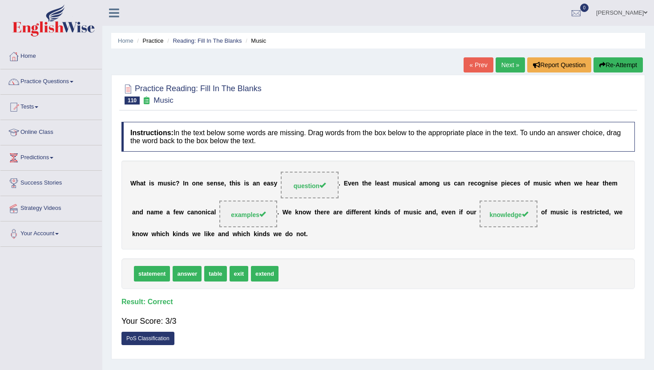
click at [504, 60] on link "Next »" at bounding box center [509, 64] width 29 height 15
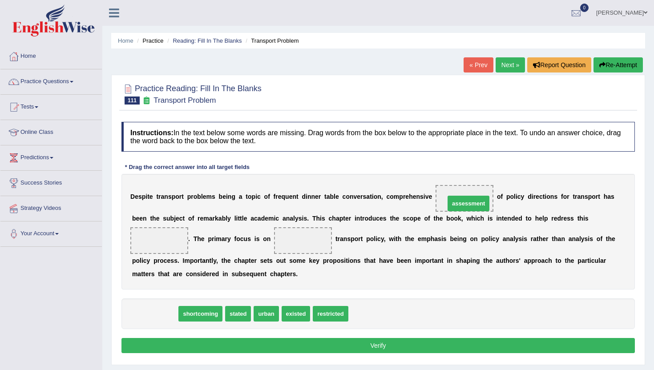
drag, startPoint x: 150, startPoint y: 314, endPoint x: 463, endPoint y: 201, distance: 333.2
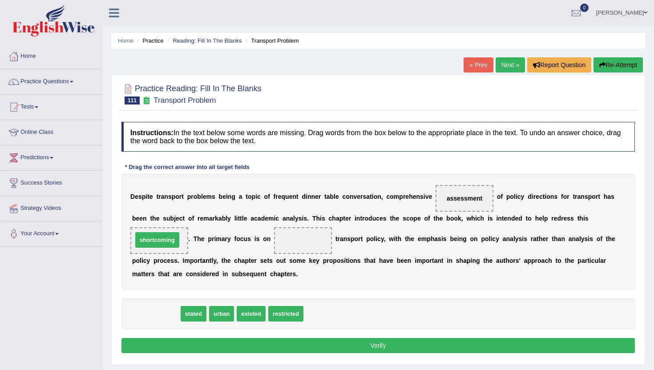
drag, startPoint x: 153, startPoint y: 313, endPoint x: 154, endPoint y: 239, distance: 73.8
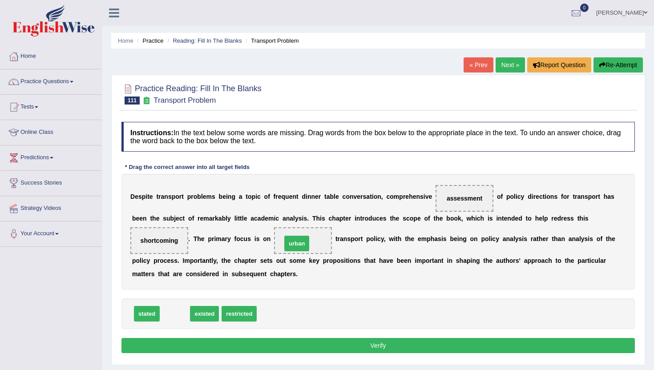
drag, startPoint x: 182, startPoint y: 316, endPoint x: 304, endPoint y: 245, distance: 140.7
click at [305, 347] on button "Verify" at bounding box center [377, 345] width 513 height 15
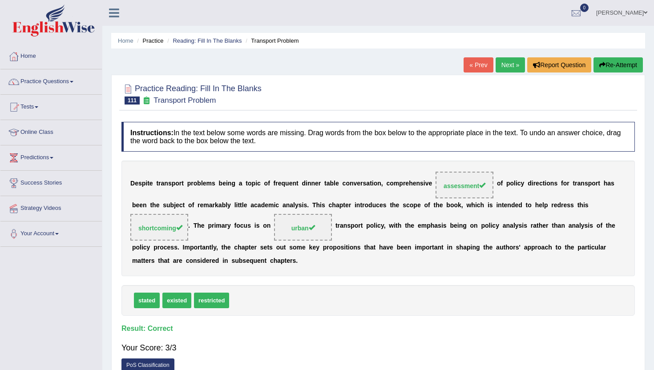
click at [501, 69] on link "Next »" at bounding box center [509, 64] width 29 height 15
